Goal: Information Seeking & Learning: Learn about a topic

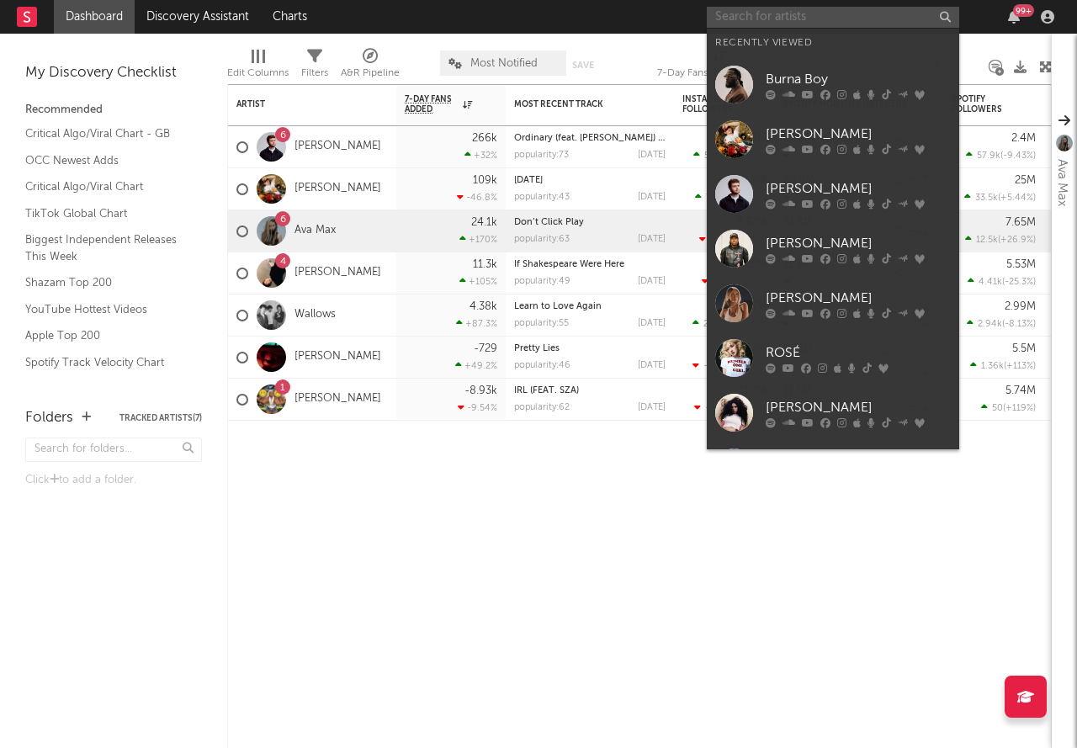
click at [837, 25] on input "text" at bounding box center [833, 17] width 253 height 21
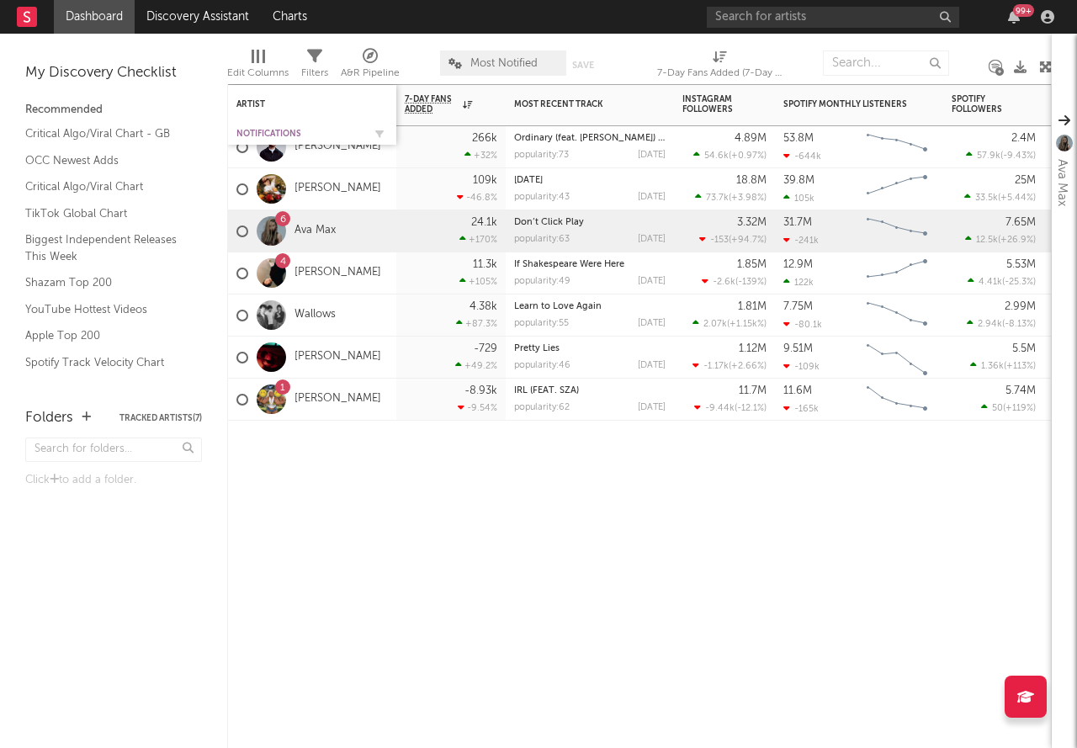
click at [321, 137] on div "Notifications" at bounding box center [300, 134] width 126 height 10
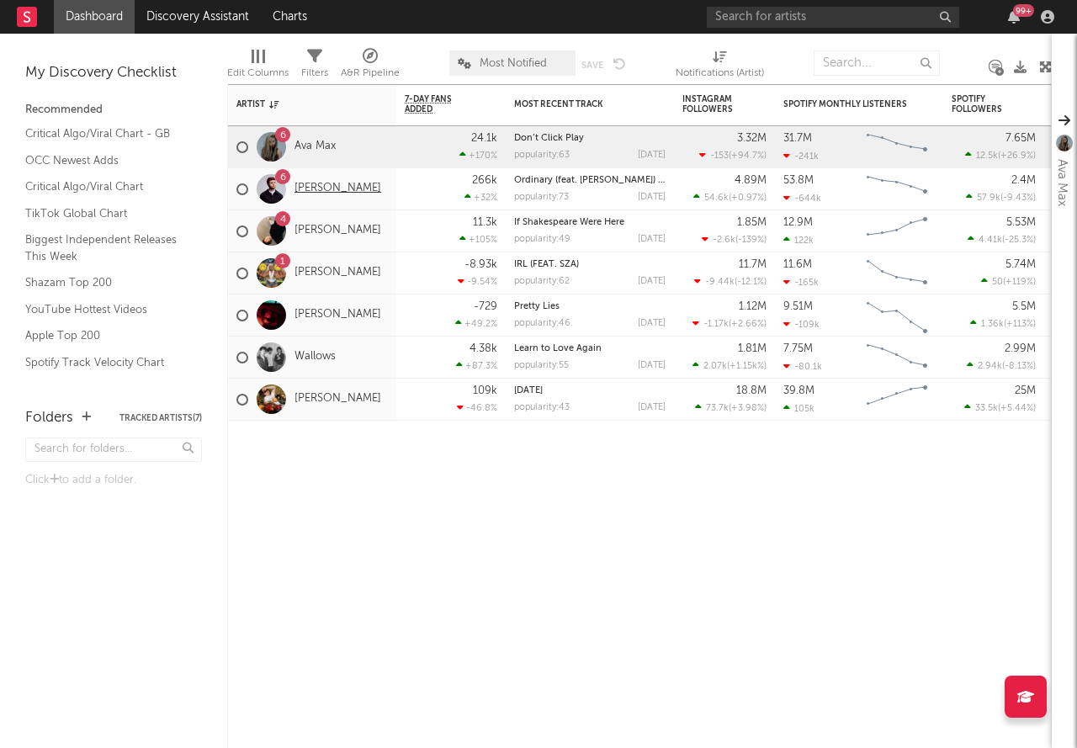
click at [319, 189] on link "[PERSON_NAME]" at bounding box center [338, 189] width 87 height 14
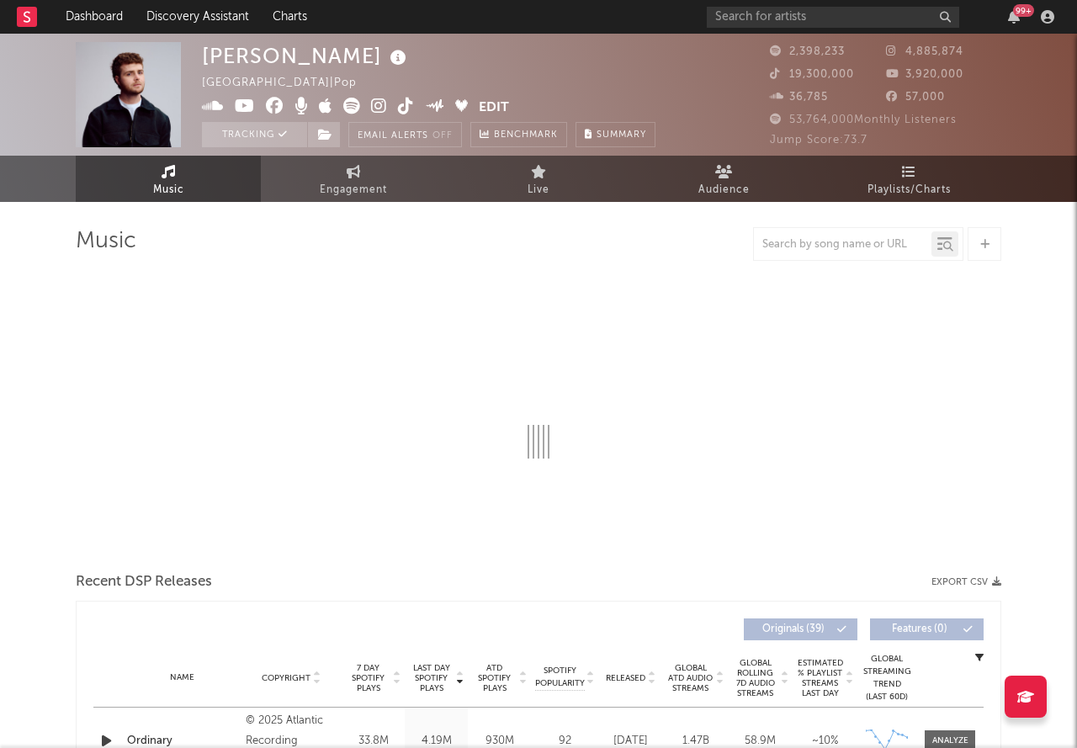
select select "6m"
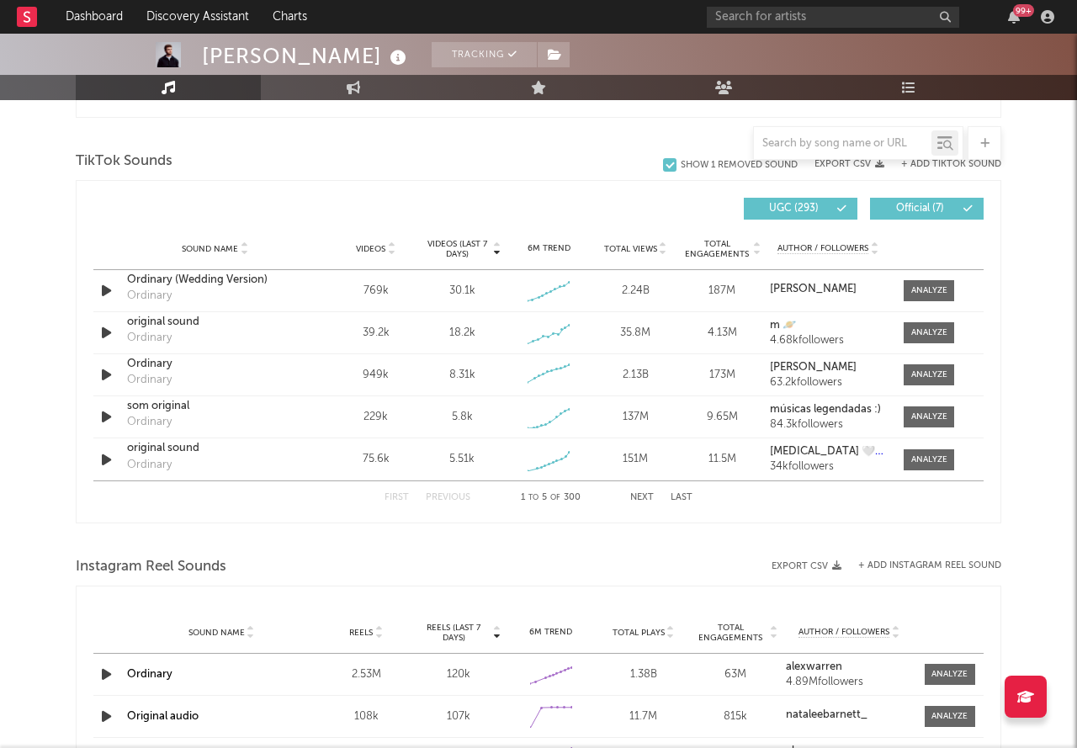
scroll to position [1102, 0]
click at [796, 146] on input "text" at bounding box center [843, 143] width 178 height 13
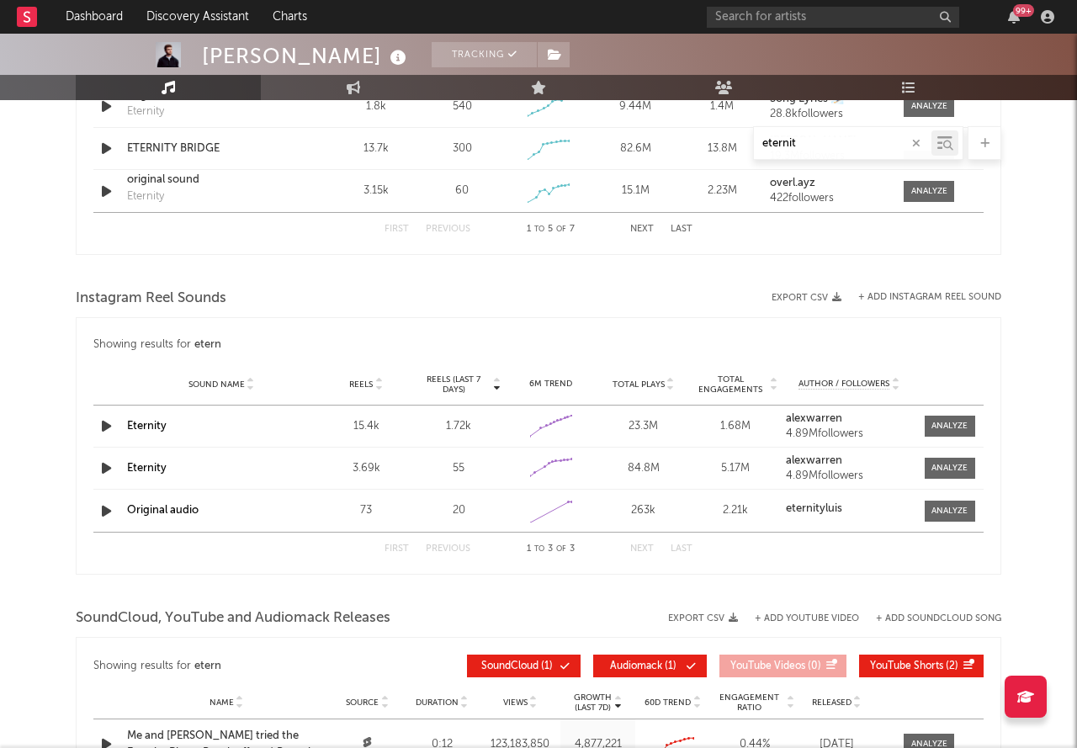
type input "eternity"
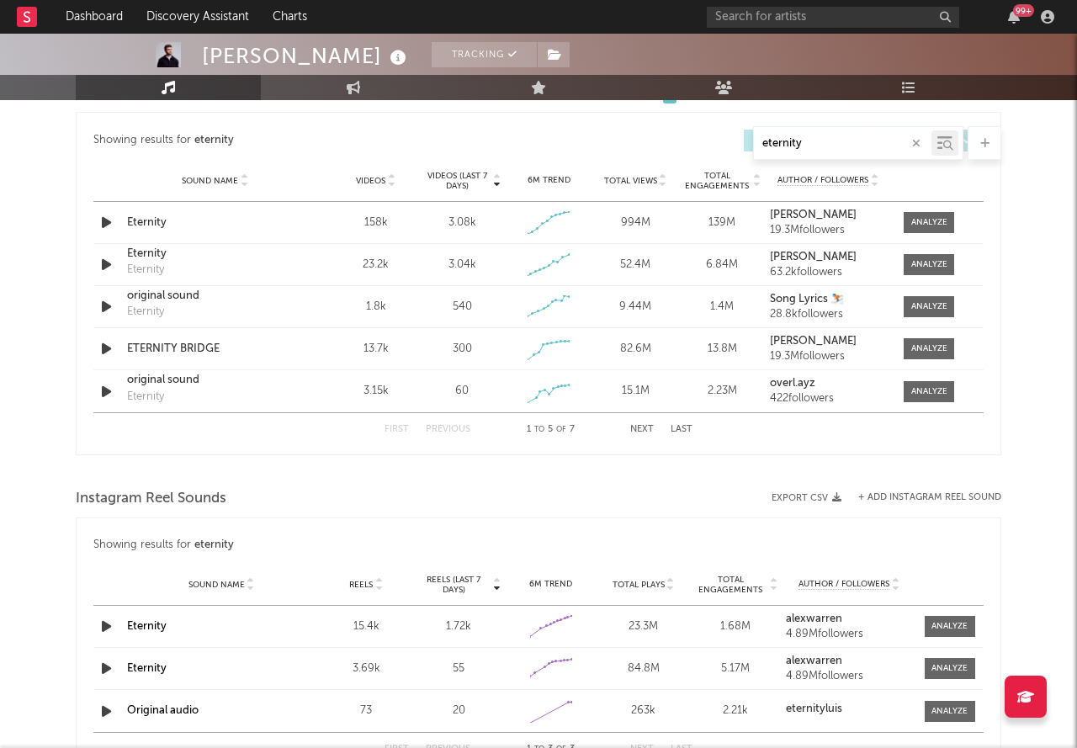
scroll to position [900, 0]
